Goal: Information Seeking & Learning: Learn about a topic

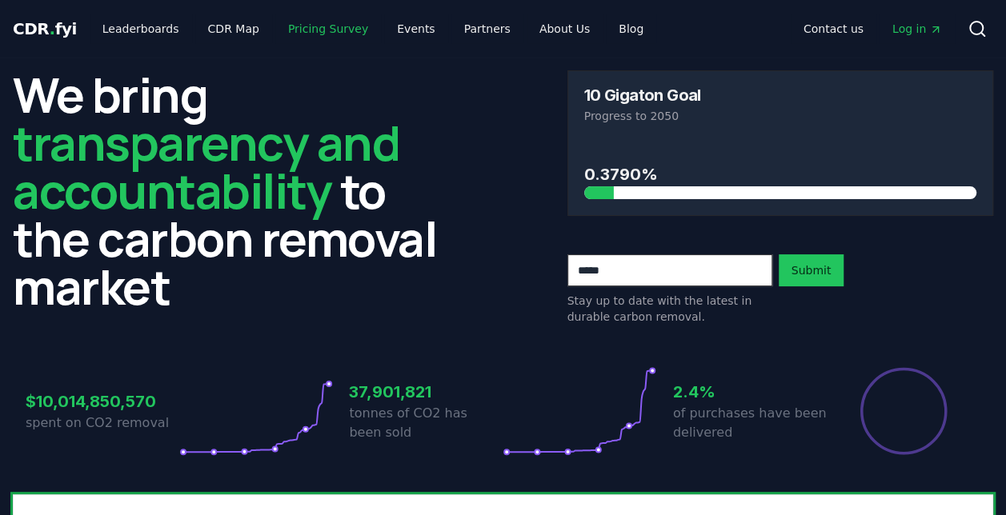
click at [290, 31] on link "Pricing Survey" at bounding box center [328, 28] width 106 height 29
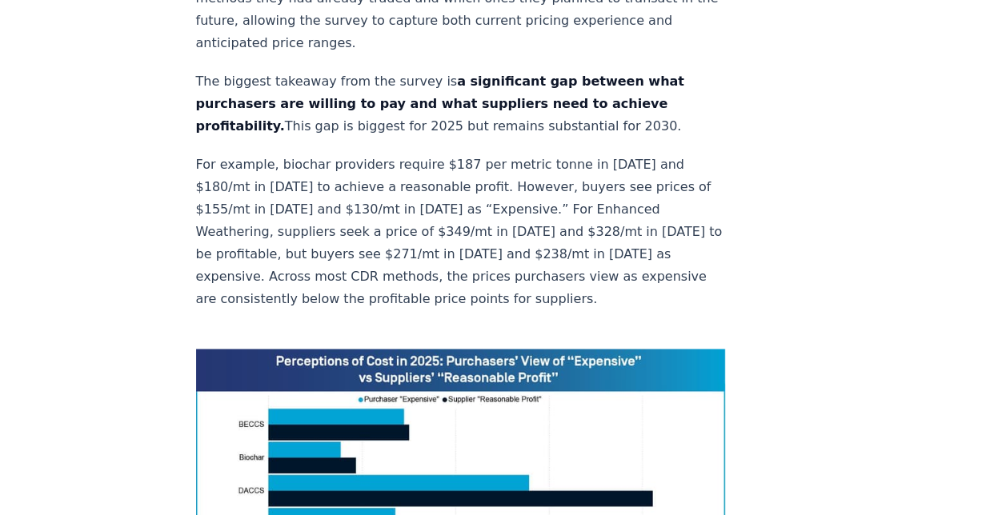
scroll to position [1040, 0]
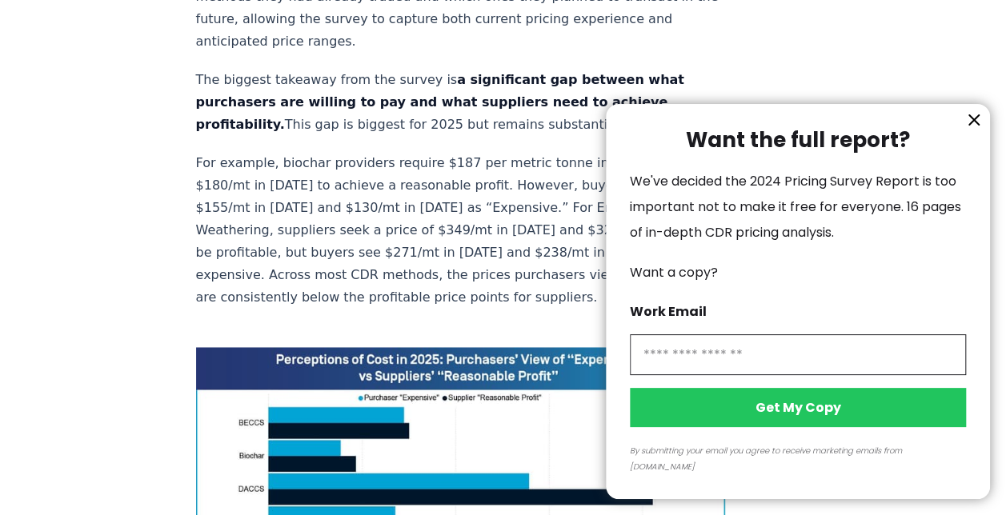
click at [966, 130] on icon "information" at bounding box center [973, 119] width 19 height 19
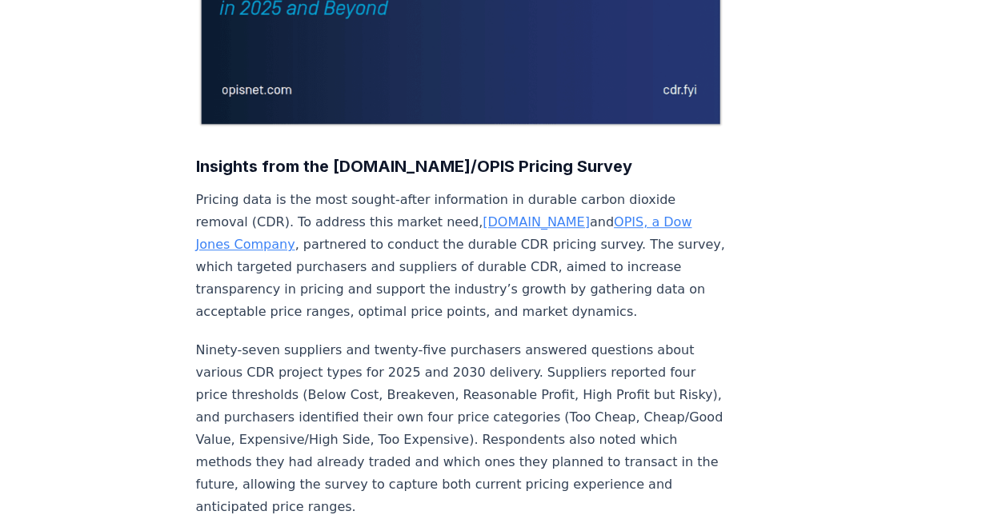
scroll to position [205, 0]
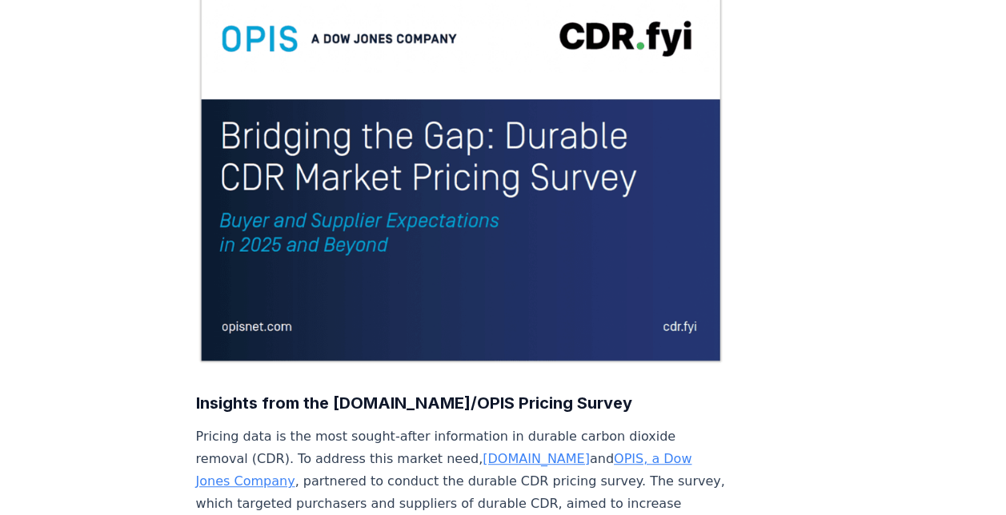
click at [338, 252] on img at bounding box center [461, 166] width 530 height 397
click at [483, 451] on link "[DOMAIN_NAME]" at bounding box center [536, 458] width 107 height 15
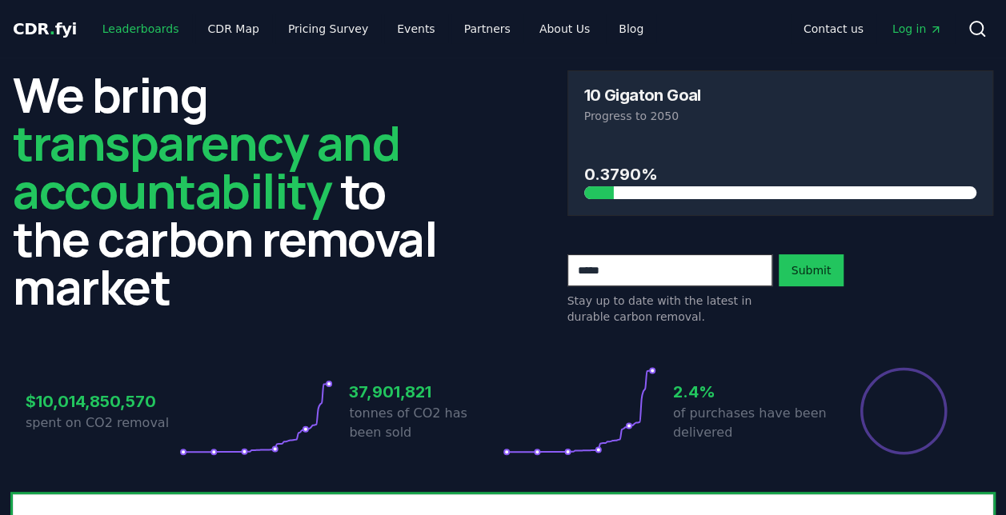
click at [163, 24] on link "Leaderboards" at bounding box center [141, 28] width 102 height 29
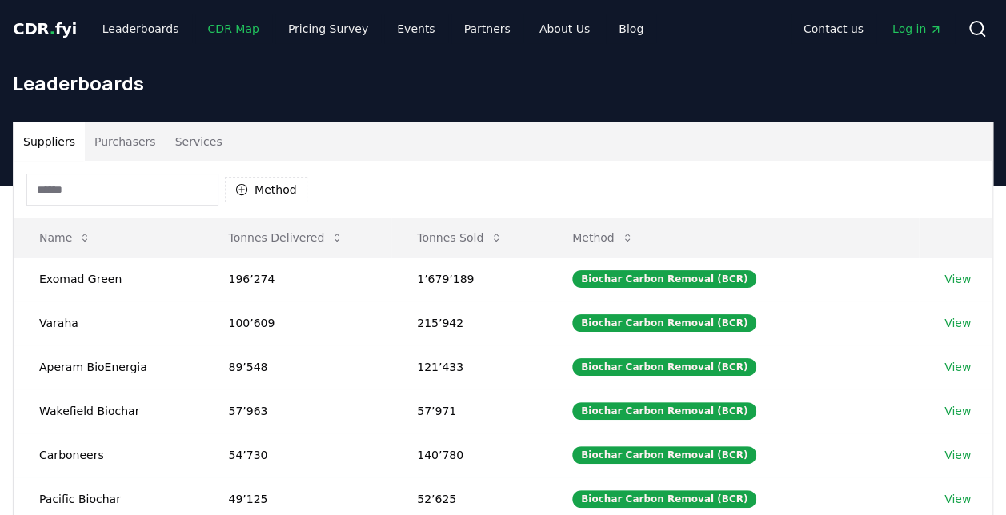
click at [200, 26] on link "CDR Map" at bounding box center [233, 28] width 77 height 29
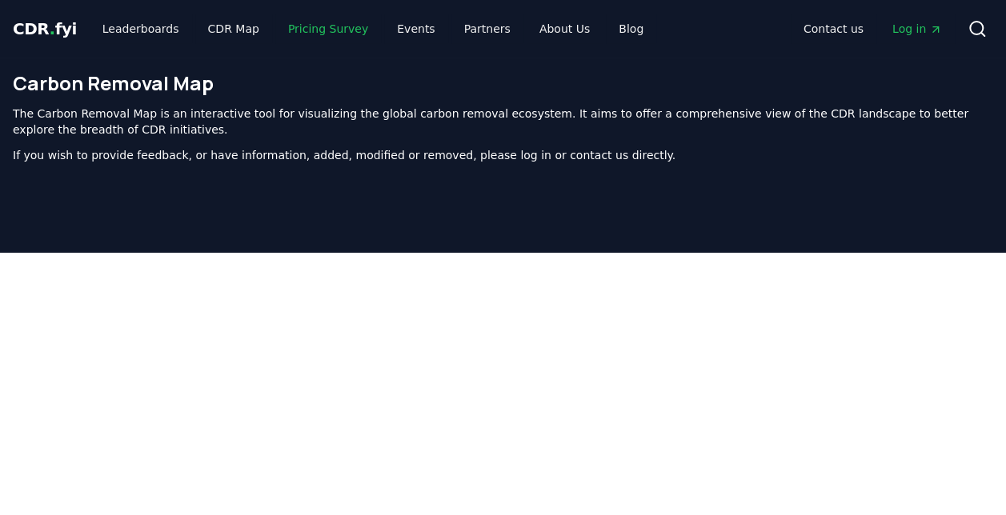
click at [334, 25] on link "Pricing Survey" at bounding box center [328, 28] width 106 height 29
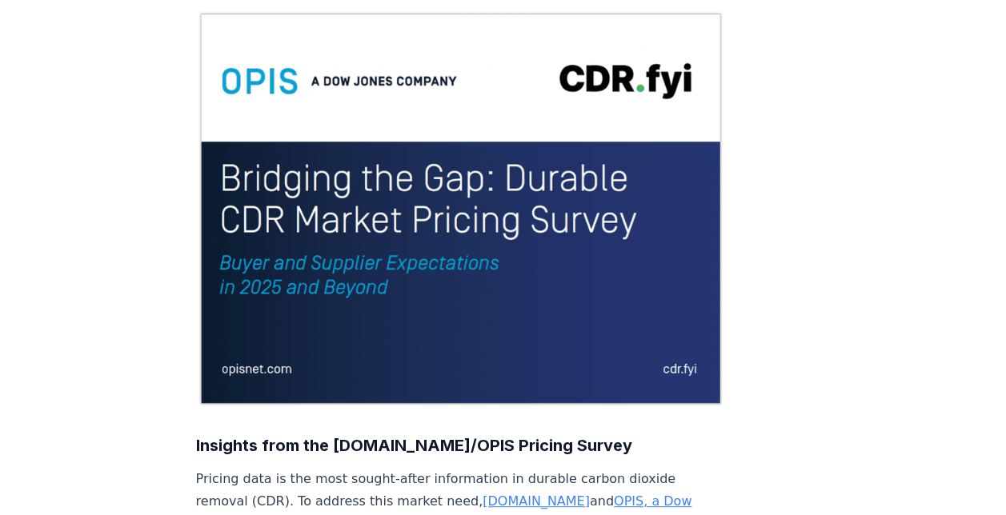
scroll to position [240, 0]
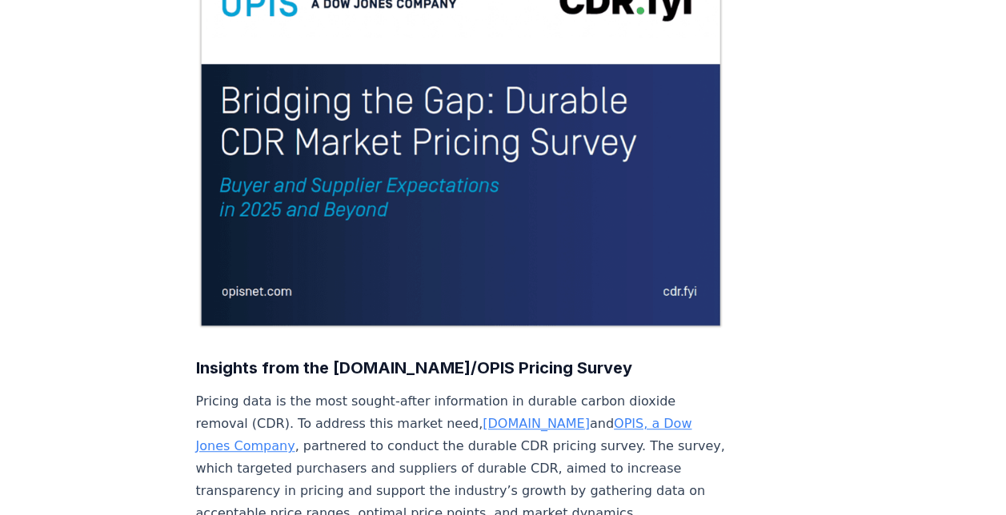
click at [254, 136] on img at bounding box center [461, 131] width 530 height 397
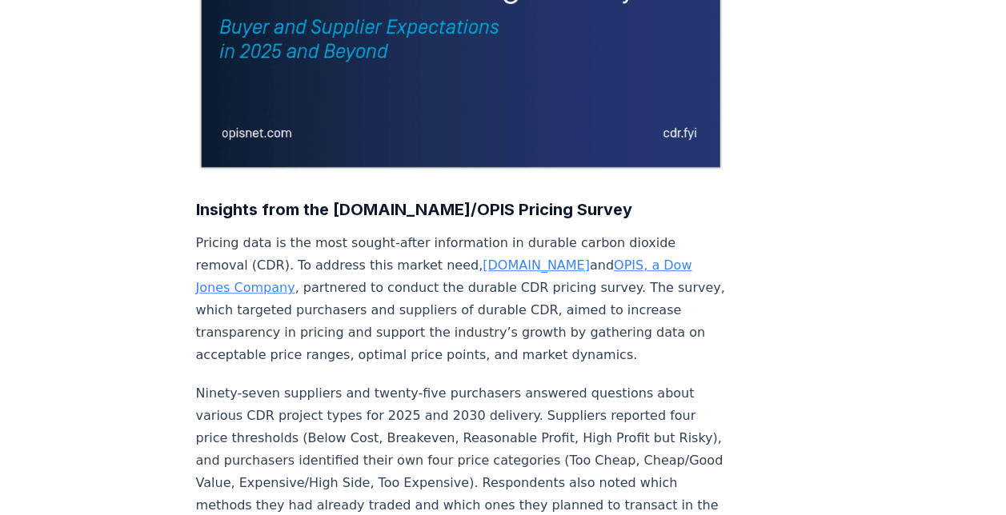
scroll to position [400, 0]
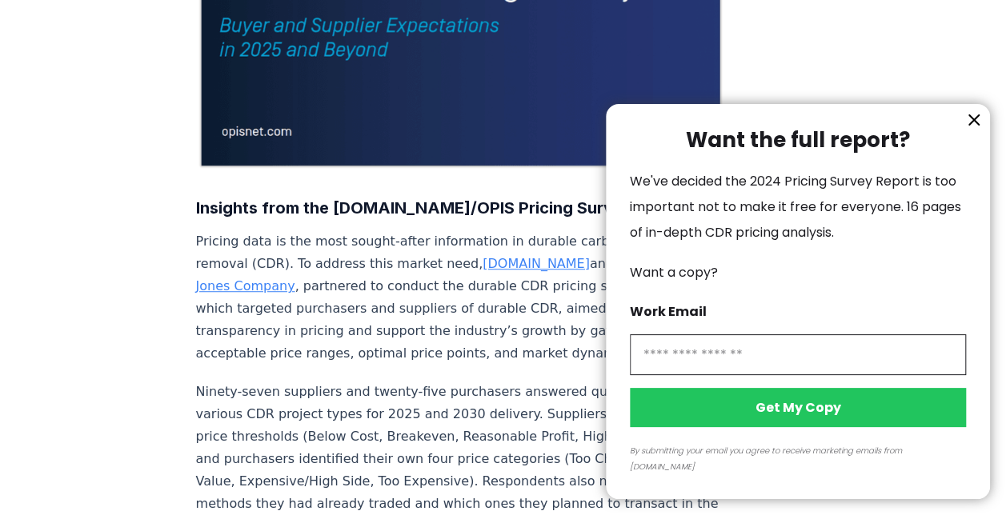
click at [963, 132] on button "information" at bounding box center [974, 120] width 24 height 24
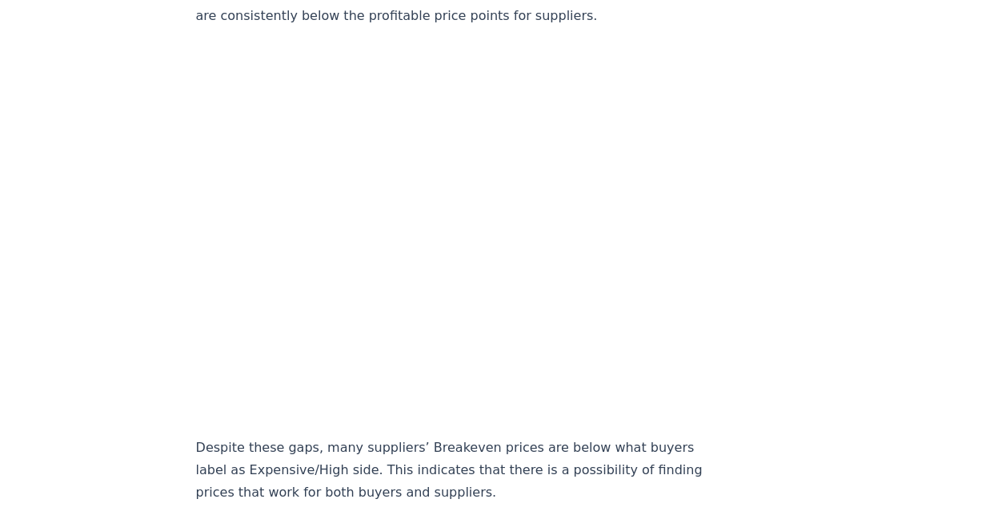
scroll to position [1165, 0]
